Goal: Information Seeking & Learning: Find specific fact

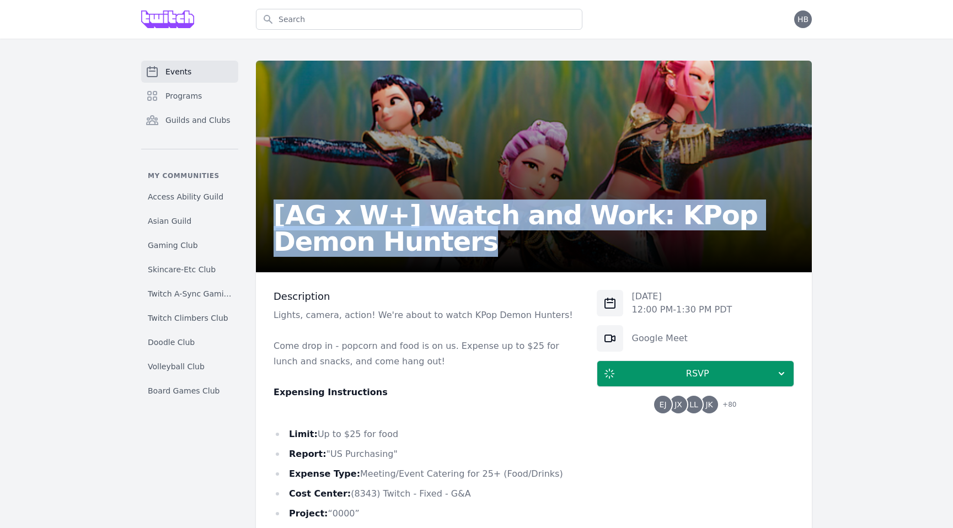
drag, startPoint x: 271, startPoint y: 220, endPoint x: 383, endPoint y: 239, distance: 113.5
click at [383, 239] on div "[AG x W+] Watch and Work: KPop Demon Hunters" at bounding box center [534, 167] width 556 height 212
copy h2 "[AG x W+] Watch and Work: KPop Demon Hunters"
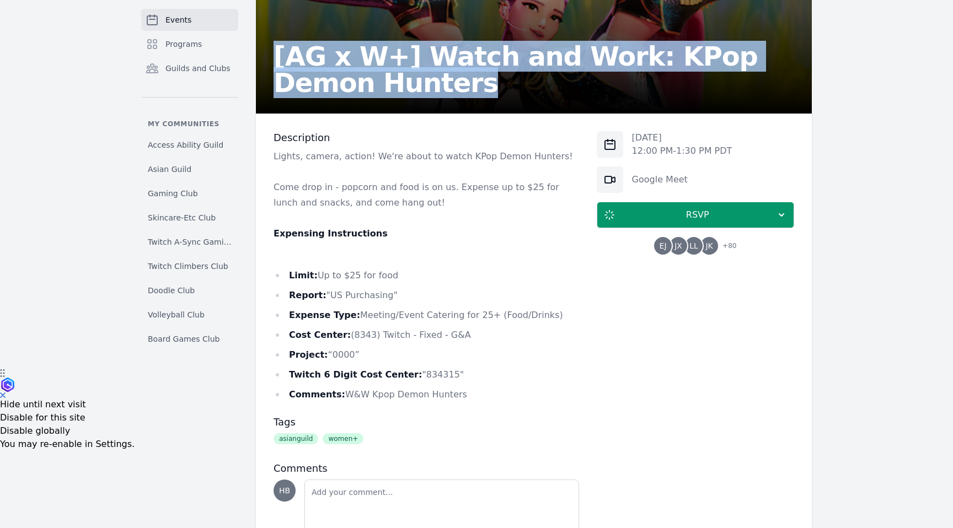
scroll to position [176, 0]
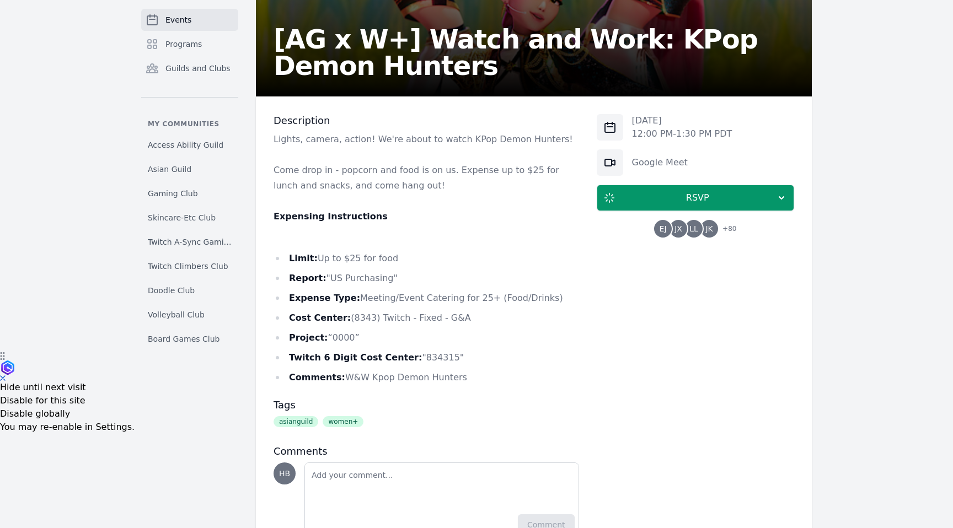
click at [369, 300] on li "Expense Type: Meeting/Event Catering for 25+ (Food/Drinks)" at bounding box center [425, 297] width 305 height 15
drag, startPoint x: 369, startPoint y: 300, endPoint x: 530, endPoint y: 299, distance: 161.0
click at [530, 299] on li "Expense Type: Meeting/Event Catering for 25+ (Food/Drinks)" at bounding box center [425, 297] width 305 height 15
copy li "Meeting/Event Catering for 25+ (Food/Drinks)"
click at [419, 357] on li "Twitch 6 Digit Cost Center: "834315"" at bounding box center [425, 357] width 305 height 15
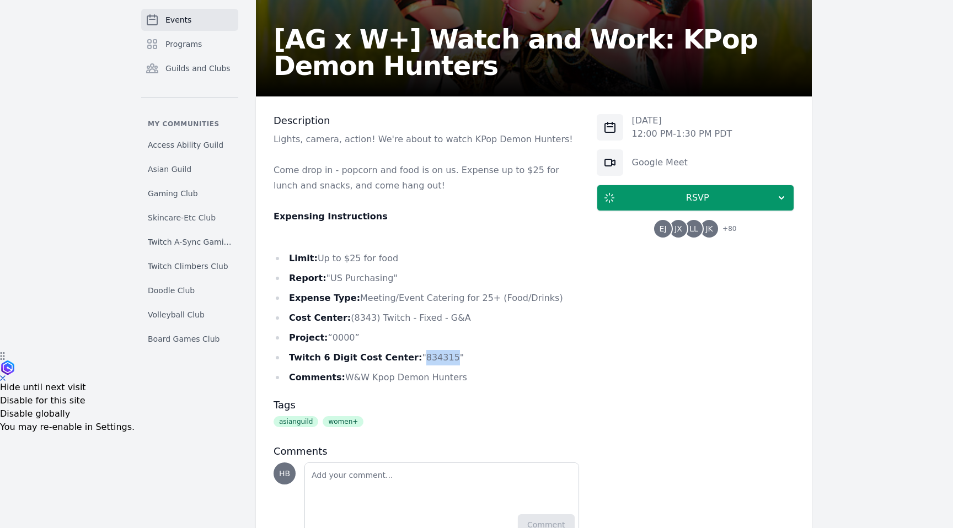
click at [419, 357] on li "Twitch 6 Digit Cost Center: "834315"" at bounding box center [425, 357] width 305 height 15
copy li "834315"
click at [351, 375] on li "Comments: W&W Kpop Demon Hunters" at bounding box center [425, 377] width 305 height 15
drag, startPoint x: 351, startPoint y: 375, endPoint x: 362, endPoint y: 375, distance: 11.0
click at [362, 375] on li "Comments: W&W Kpop Demon Hunters" at bounding box center [425, 377] width 305 height 15
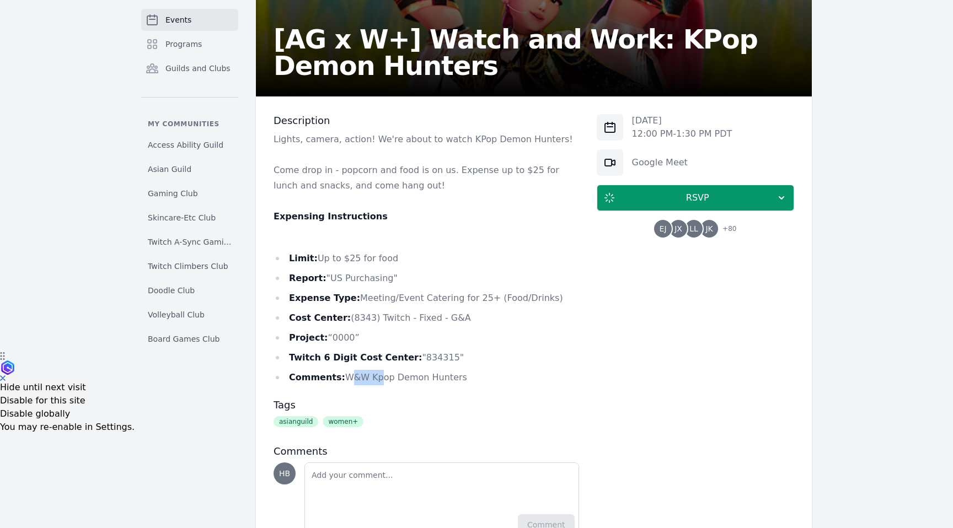
drag, startPoint x: 344, startPoint y: 375, endPoint x: 373, endPoint y: 375, distance: 28.7
click at [374, 375] on li "Comments: W&W Kpop Demon Hunters" at bounding box center [425, 377] width 305 height 15
click at [369, 375] on li "Comments: W&W Kpop Demon Hunters" at bounding box center [425, 377] width 305 height 15
drag, startPoint x: 341, startPoint y: 378, endPoint x: 451, endPoint y: 381, distance: 110.8
click at [451, 381] on li "Comments: W&W Kpop Demon Hunters" at bounding box center [425, 377] width 305 height 15
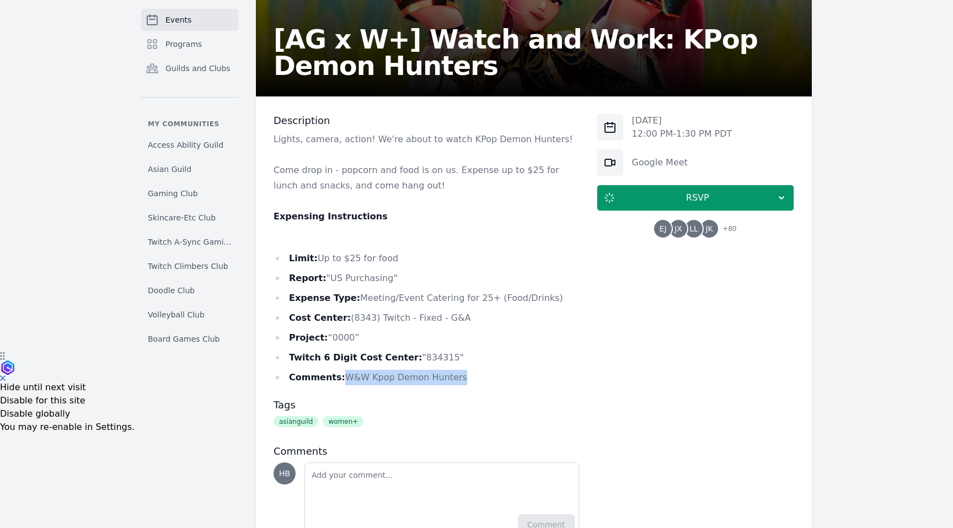
copy li "W&W Kpop Demon Hunters"
click at [420, 356] on li "Twitch 6 Digit Cost Center: "834315"" at bounding box center [425, 357] width 305 height 15
copy li "834315"
click at [359, 320] on li "Cost Center: (8343) Twitch - Fixed - G&A" at bounding box center [425, 317] width 305 height 15
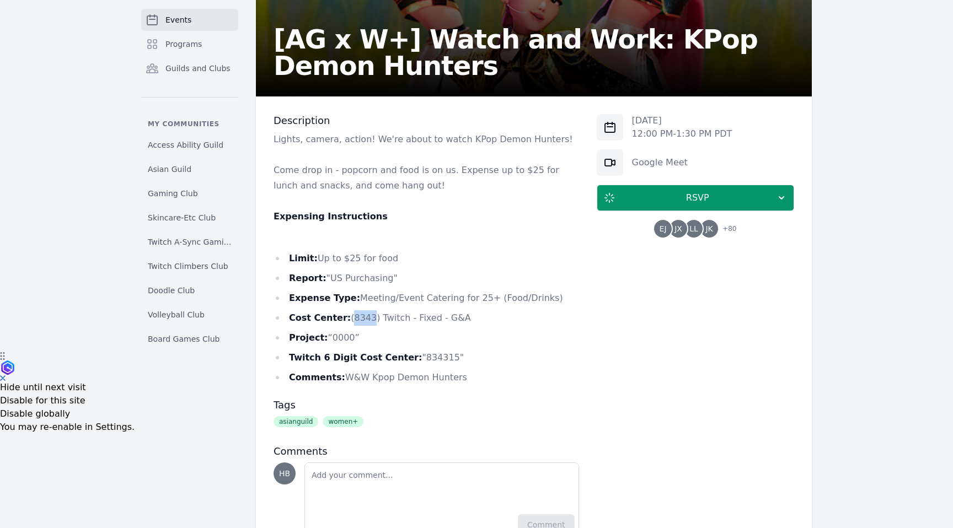
click at [359, 320] on li "Cost Center: (8343) Twitch - Fixed - G&A" at bounding box center [425, 317] width 305 height 15
copy li "8343"
